Goal: Transaction & Acquisition: Purchase product/service

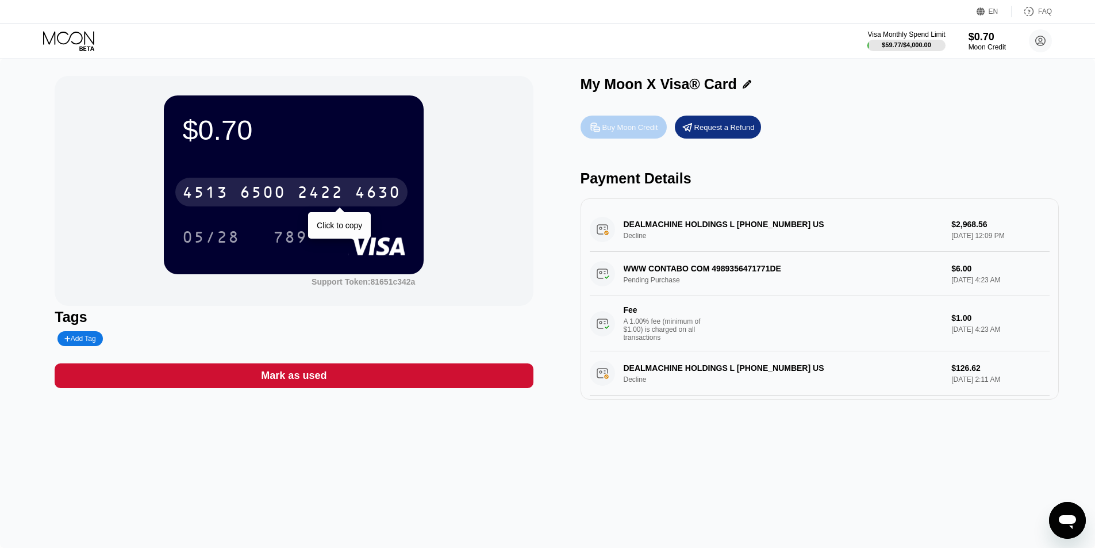
click at [589, 126] on icon at bounding box center [595, 127] width 12 height 12
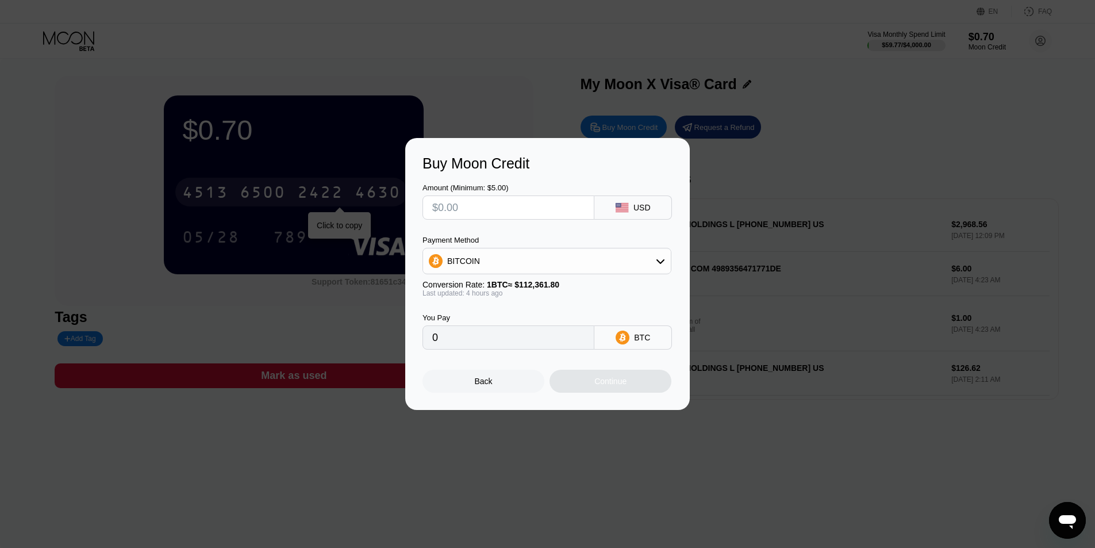
click at [523, 205] on input "text" at bounding box center [508, 207] width 152 height 23
type input "$1"
type input "0.00000895"
type input "$10"
type input "0.00008941"
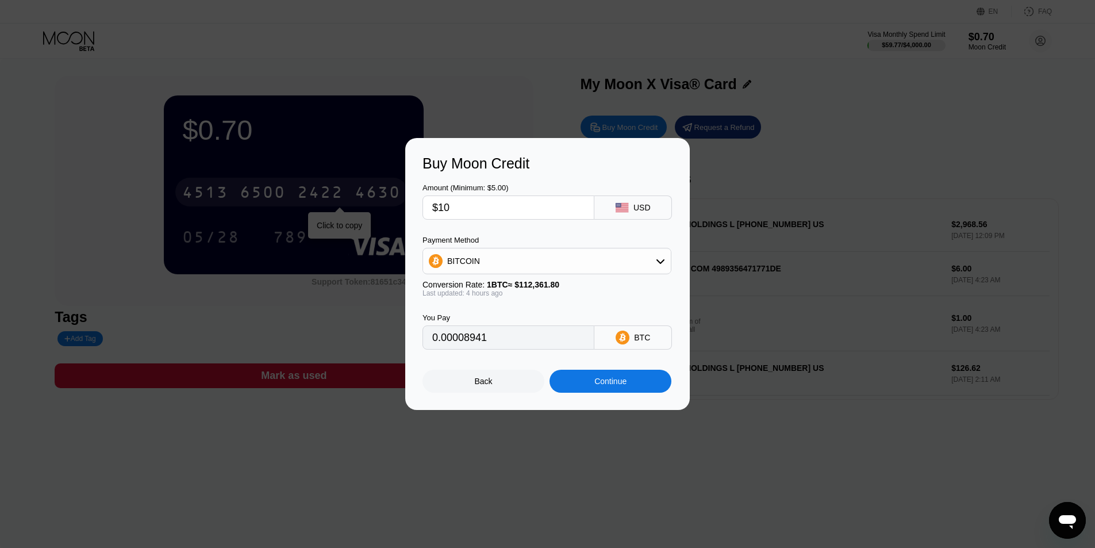
type input "$10"
click at [532, 253] on div "BITCOIN" at bounding box center [547, 260] width 248 height 23
click at [497, 320] on span "USDT on TRON" at bounding box center [479, 317] width 58 height 9
type input "10.10"
click at [588, 383] on div "Continue" at bounding box center [610, 381] width 122 height 23
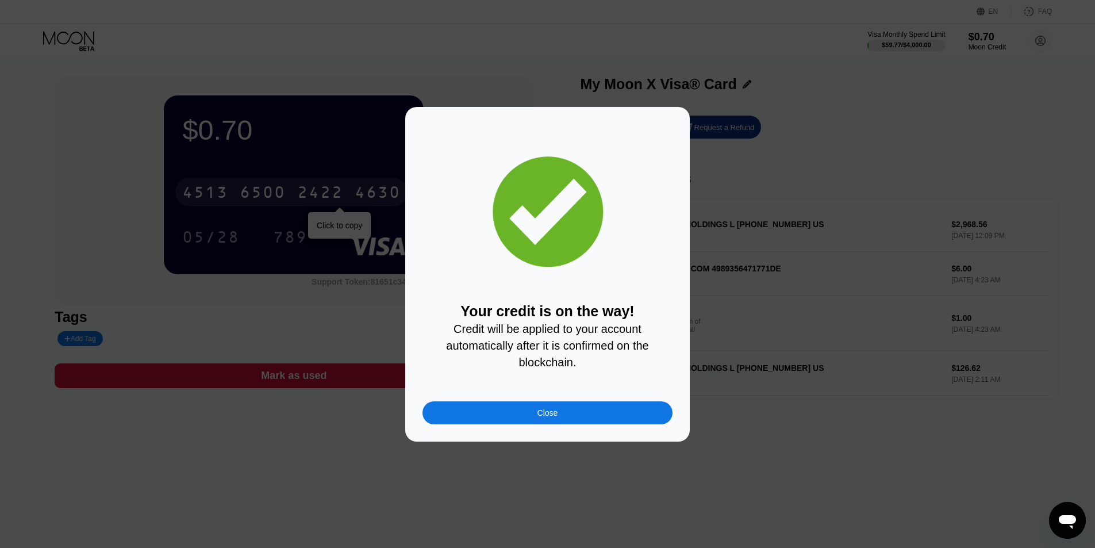
click at [491, 420] on div "Close" at bounding box center [547, 412] width 250 height 23
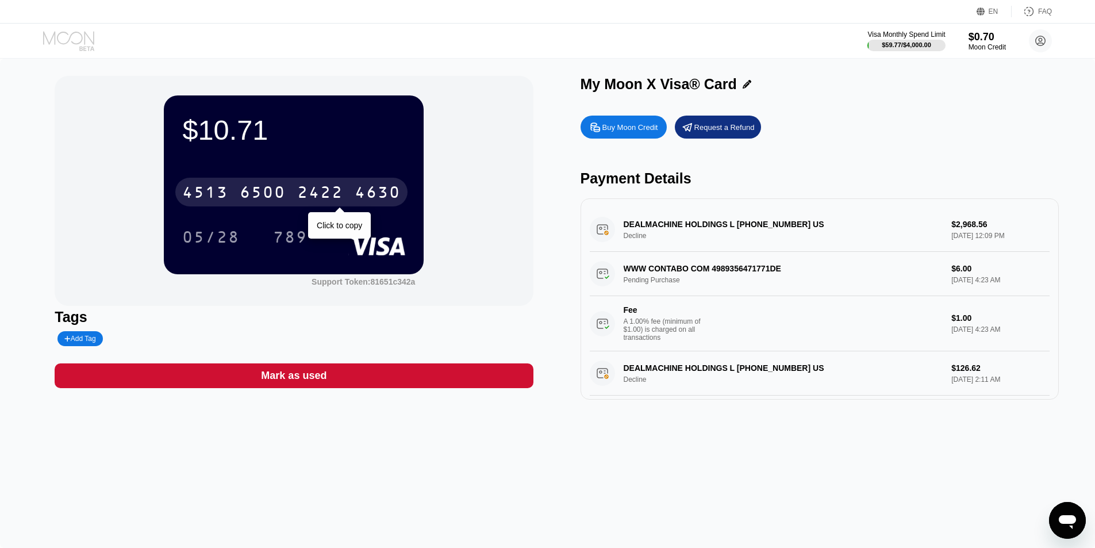
click at [54, 42] on icon at bounding box center [69, 41] width 53 height 20
